Goal: Navigation & Orientation: Find specific page/section

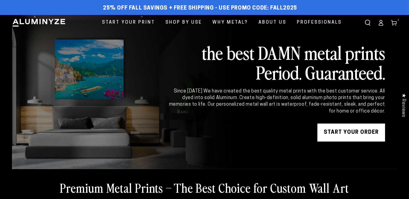
click at [378, 26] on icon at bounding box center [381, 23] width 6 height 6
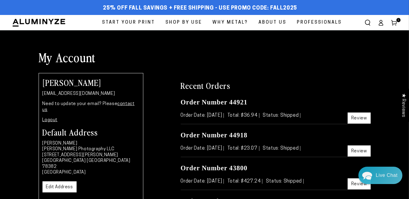
click at [297, 27] on span "Professionals" at bounding box center [319, 23] width 45 height 8
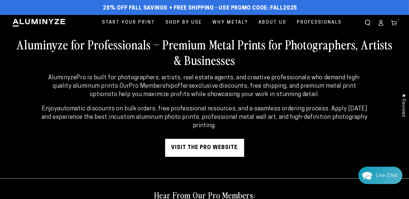
click at [214, 157] on link "visit the pro website" at bounding box center [204, 148] width 79 height 18
